Goal: Find specific page/section: Find specific page/section

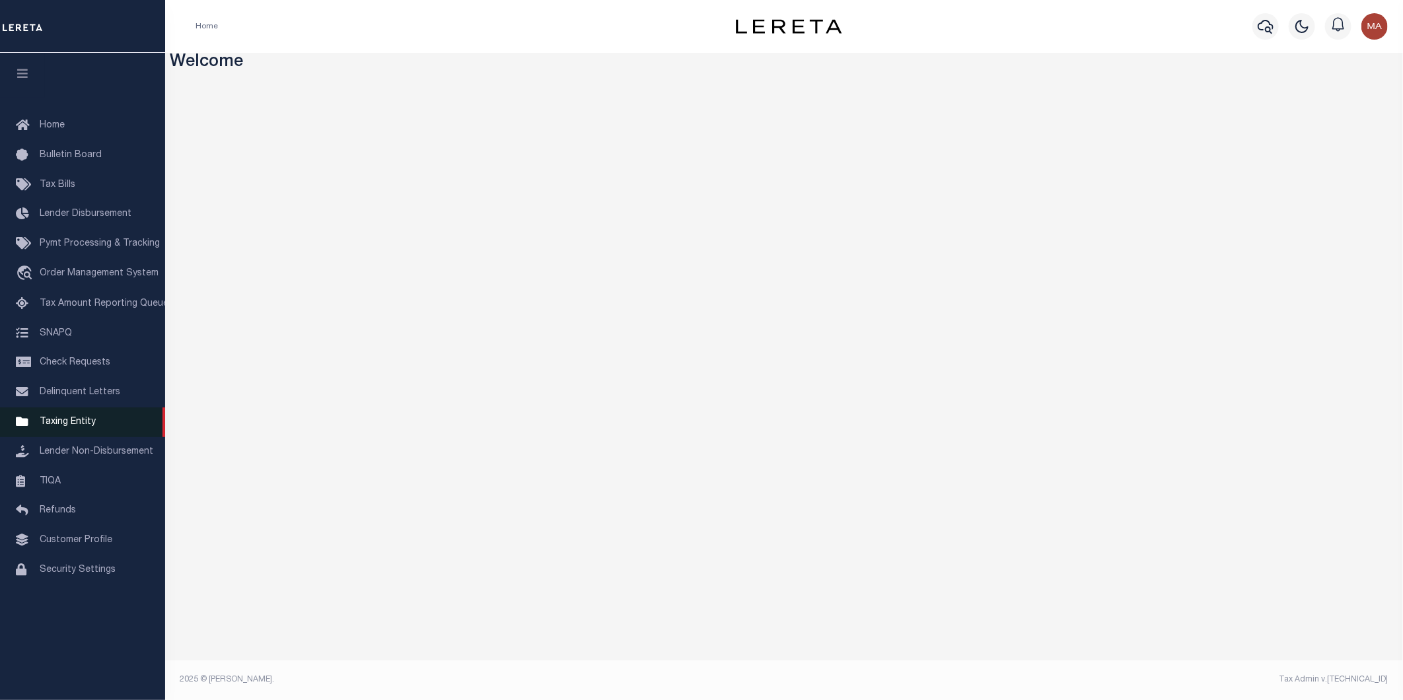
click at [71, 425] on span "Taxing Entity" at bounding box center [68, 422] width 56 height 9
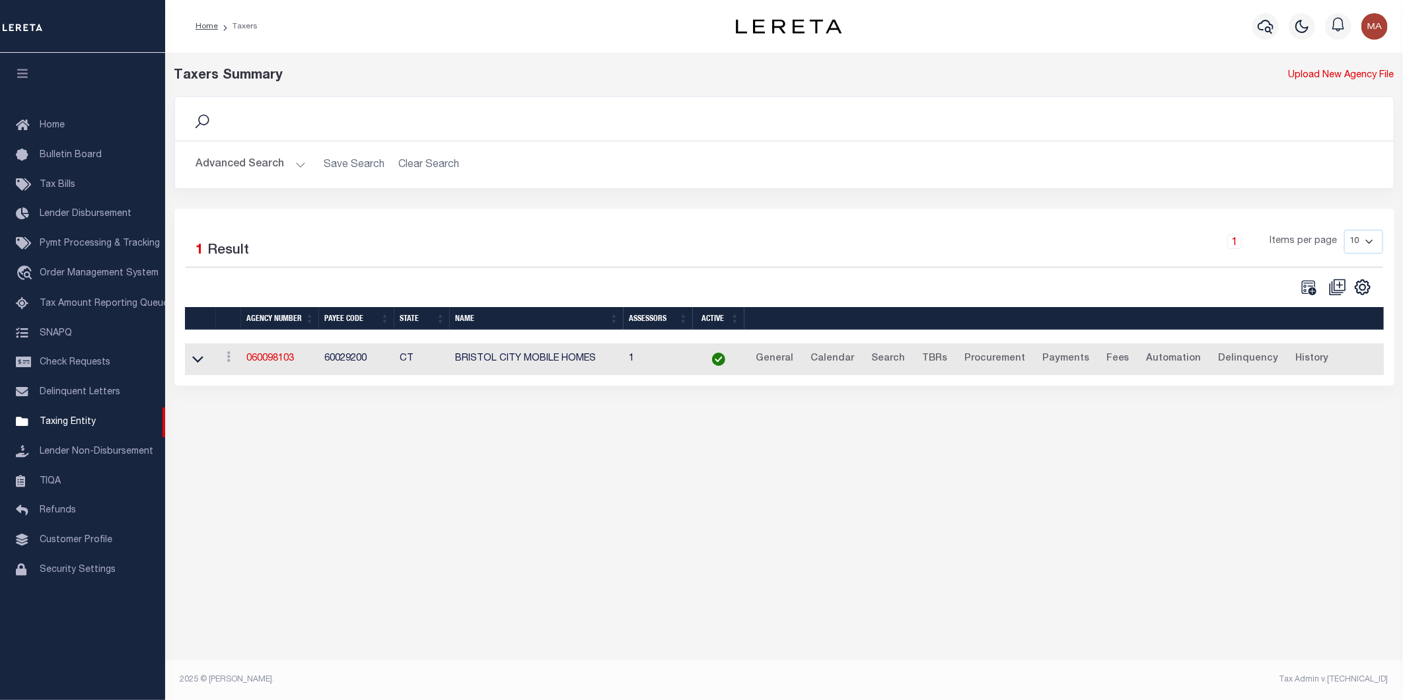
click at [302, 164] on button "Advanced Search" at bounding box center [251, 165] width 110 height 26
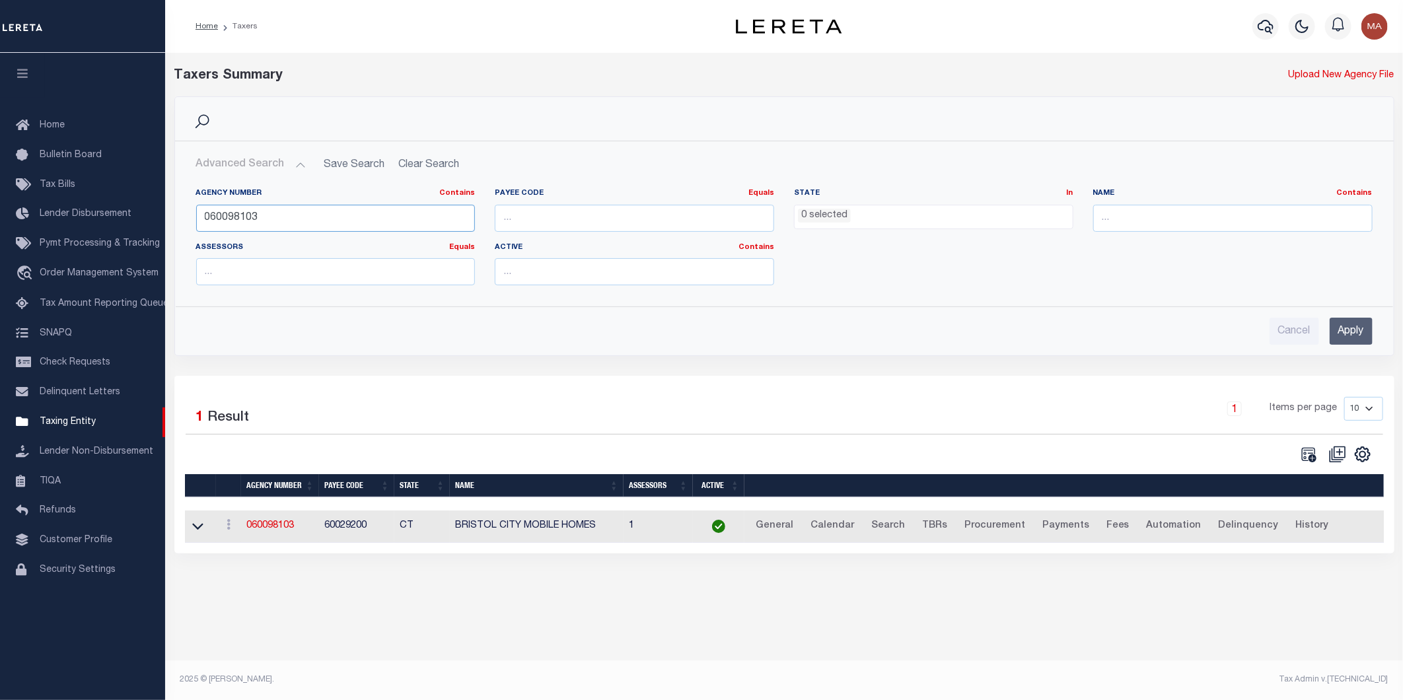
drag, startPoint x: 276, startPoint y: 208, endPoint x: 178, endPoint y: 218, distance: 98.3
click at [178, 218] on div "Agency Number Contains Contains Is 060098103 Payee Code Equals Equals Is Not Eq…" at bounding box center [785, 237] width 1218 height 118
paste input "421820000"
type input "421820000"
click at [1362, 326] on input "Apply" at bounding box center [1351, 331] width 43 height 27
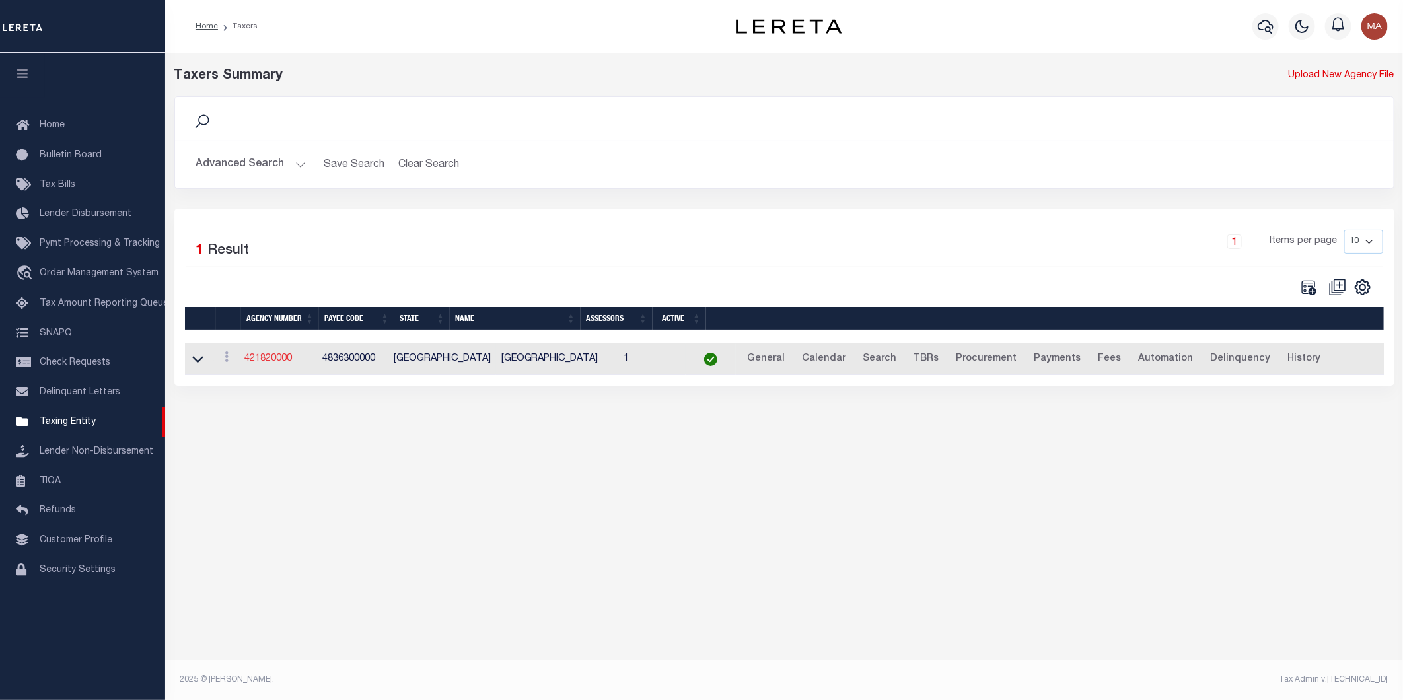
click at [273, 363] on link "421820000" at bounding box center [268, 358] width 48 height 9
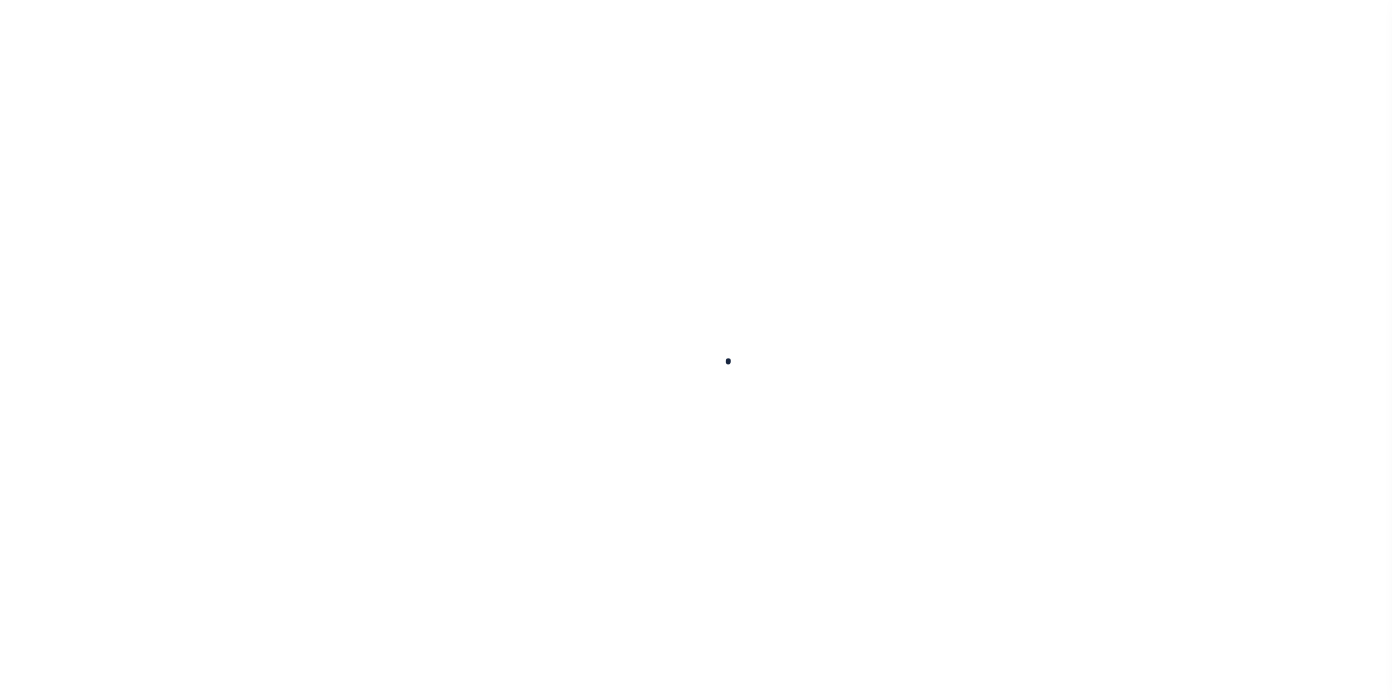
select select
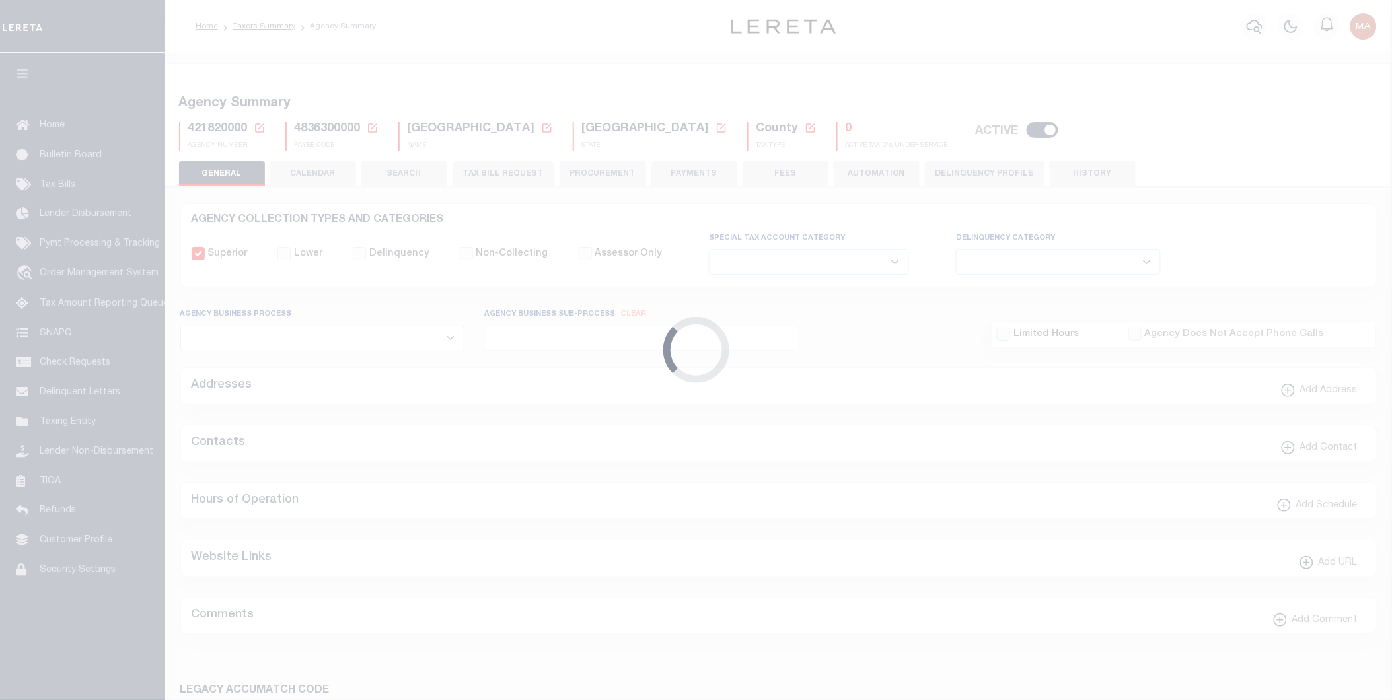
checkbox input "false"
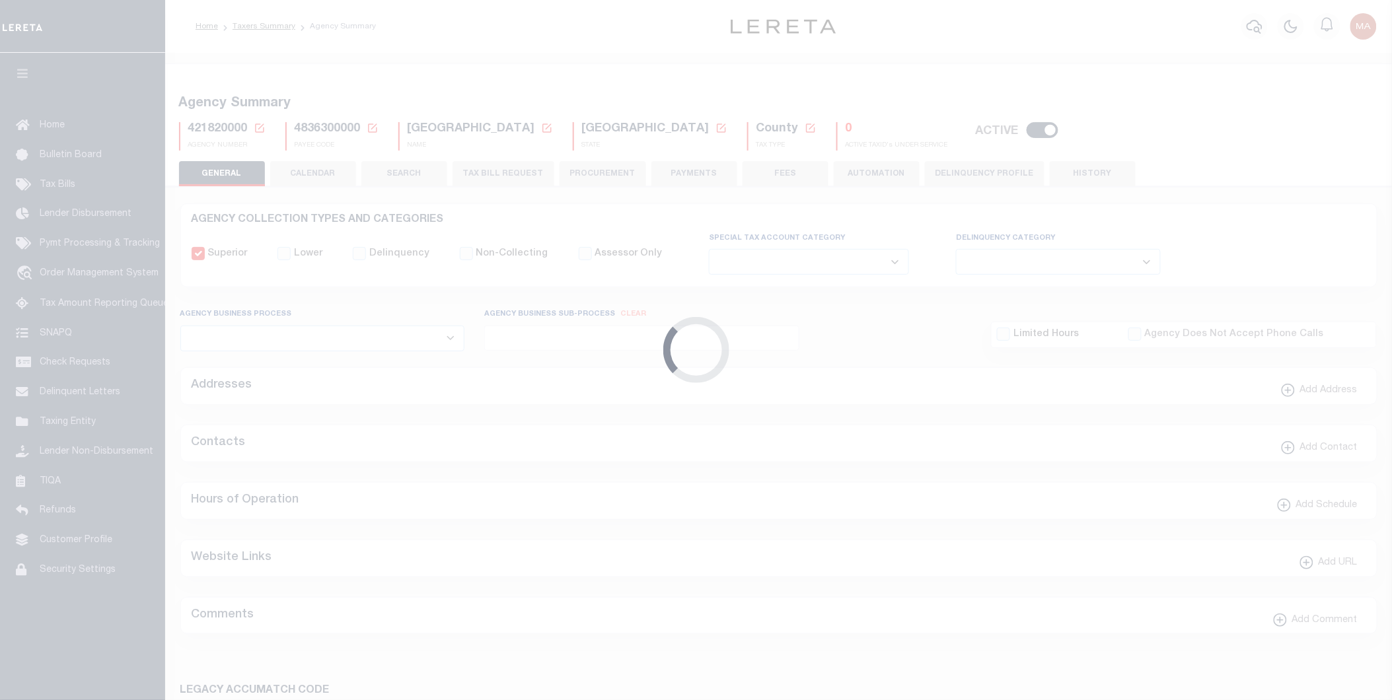
type input "4836300000"
